Goal: Transaction & Acquisition: Purchase product/service

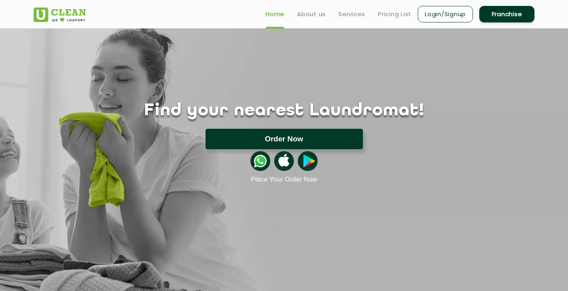
click at [273, 132] on button "Order Now" at bounding box center [283, 139] width 157 height 21
type input "[STREET_ADDRESS]"
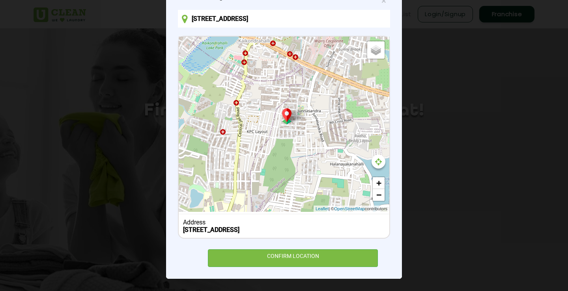
scroll to position [84, 0]
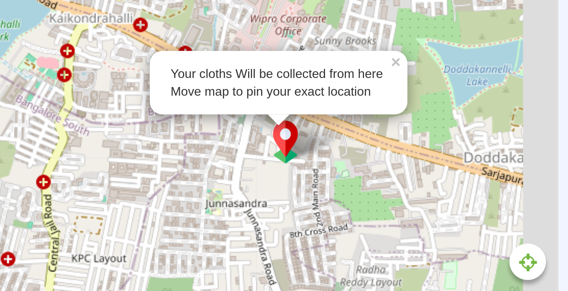
drag, startPoint x: 287, startPoint y: 105, endPoint x: 242, endPoint y: 134, distance: 53.7
click at [242, 134] on div "Your cloths Will be collected from here Move map to pin your exact location × D…" at bounding box center [284, 124] width 211 height 175
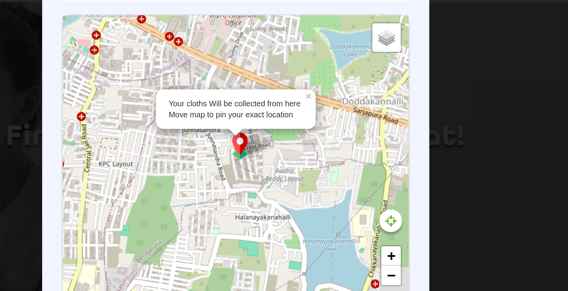
drag, startPoint x: 263, startPoint y: 111, endPoint x: 262, endPoint y: 67, distance: 43.4
click at [262, 67] on div "Your cloths Will be collected from here Move map to pin your exact location × D…" at bounding box center [284, 124] width 211 height 175
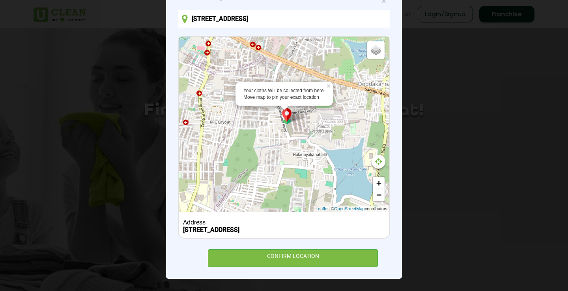
drag, startPoint x: 246, startPoint y: 123, endPoint x: 258, endPoint y: 134, distance: 16.2
click at [258, 134] on div "Your cloths Will be collected from here Move map to pin your exact location × D…" at bounding box center [284, 124] width 211 height 175
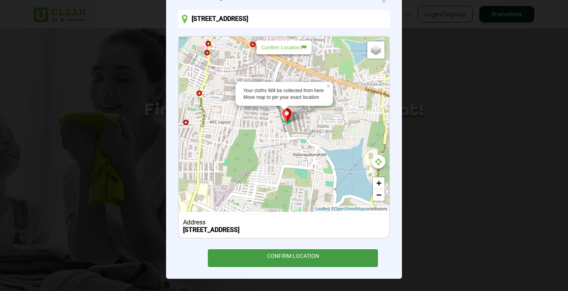
click at [285, 253] on div "CONFIRM LOCATION" at bounding box center [293, 259] width 170 height 18
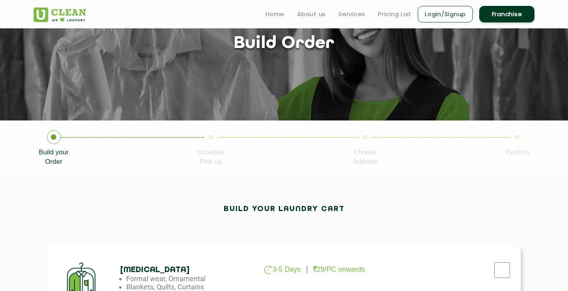
scroll to position [67, 0]
